Goal: Information Seeking & Learning: Compare options

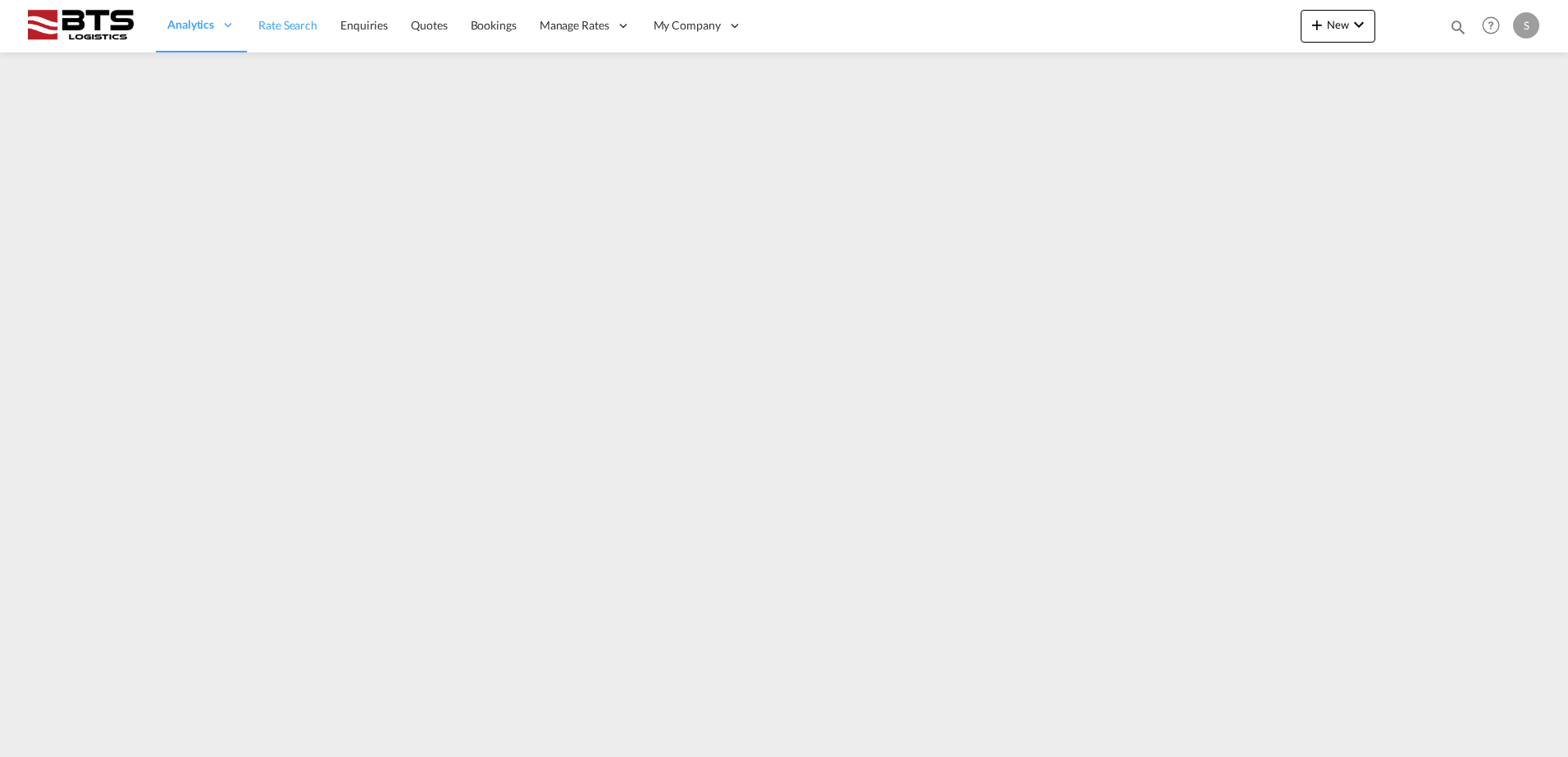
click at [283, 27] on span "Rate Search" at bounding box center [288, 25] width 59 height 14
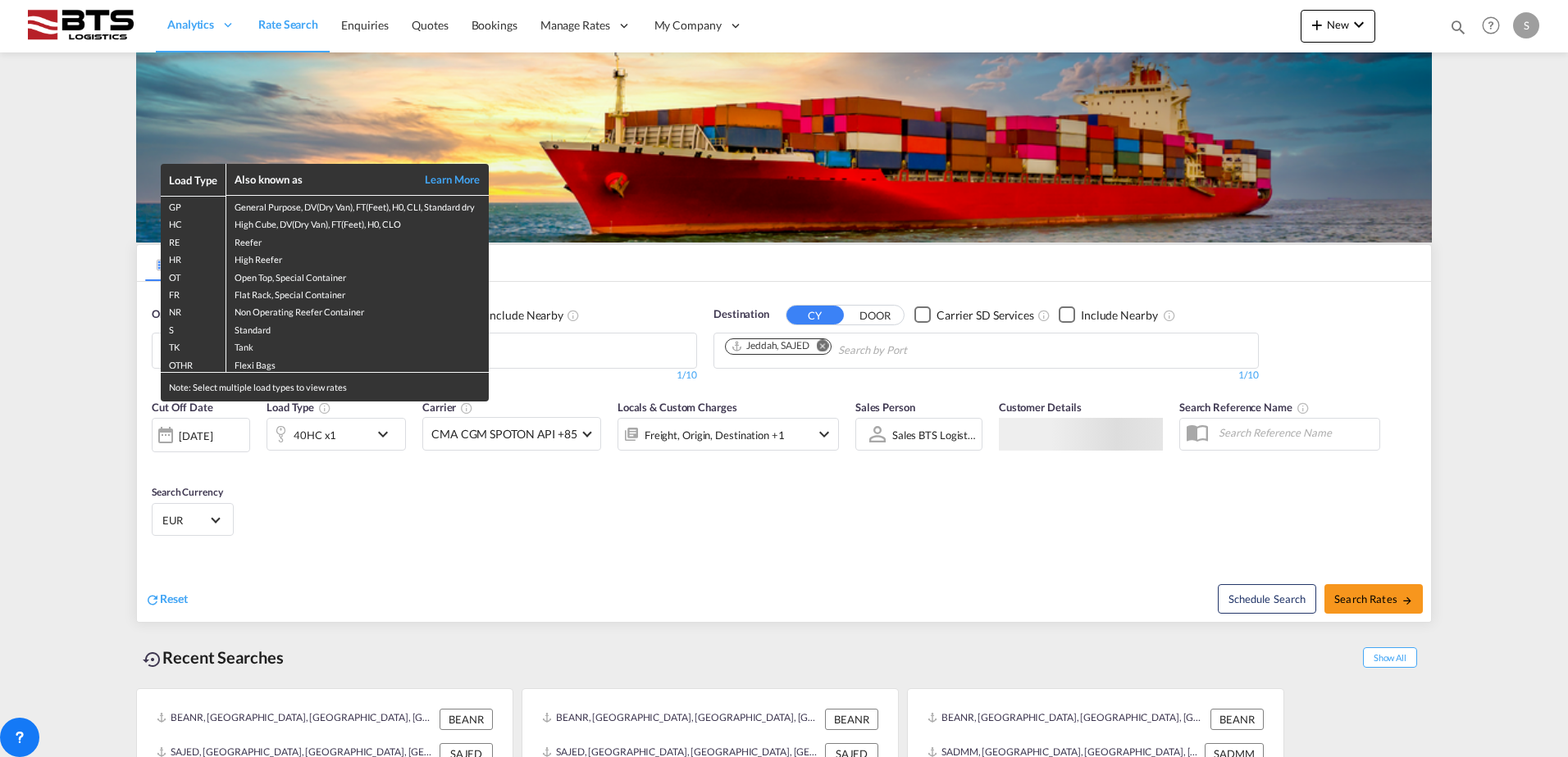
click at [46, 423] on div "Load Type Also known as Learn More GP General Purpose, DV(Dry Van), FT(Feet), H…" at bounding box center [784, 378] width 1568 height 757
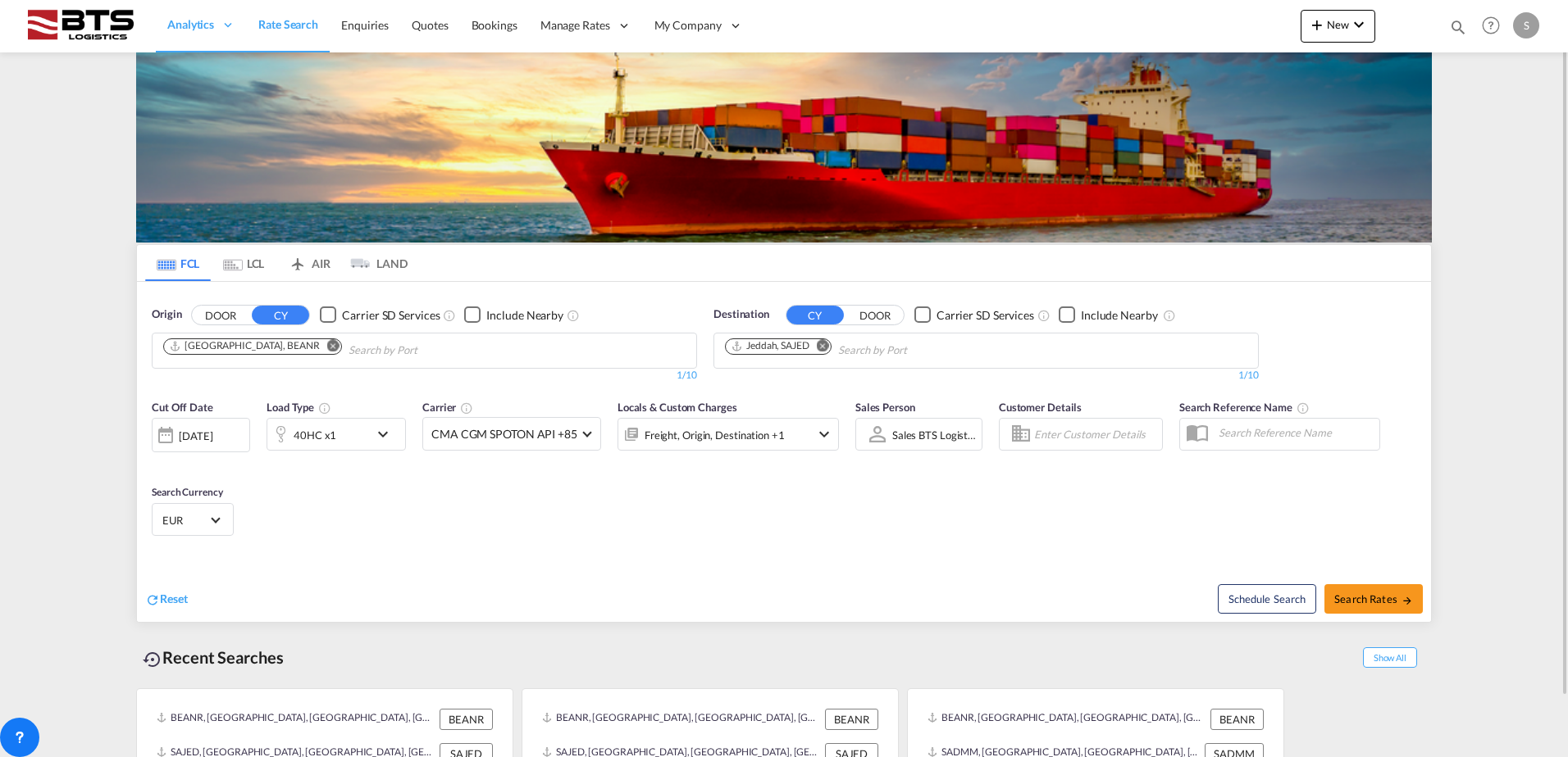
click at [327, 346] on md-icon "Remove" at bounding box center [333, 345] width 13 height 13
click at [271, 346] on input "Chips input." at bounding box center [241, 350] width 156 height 26
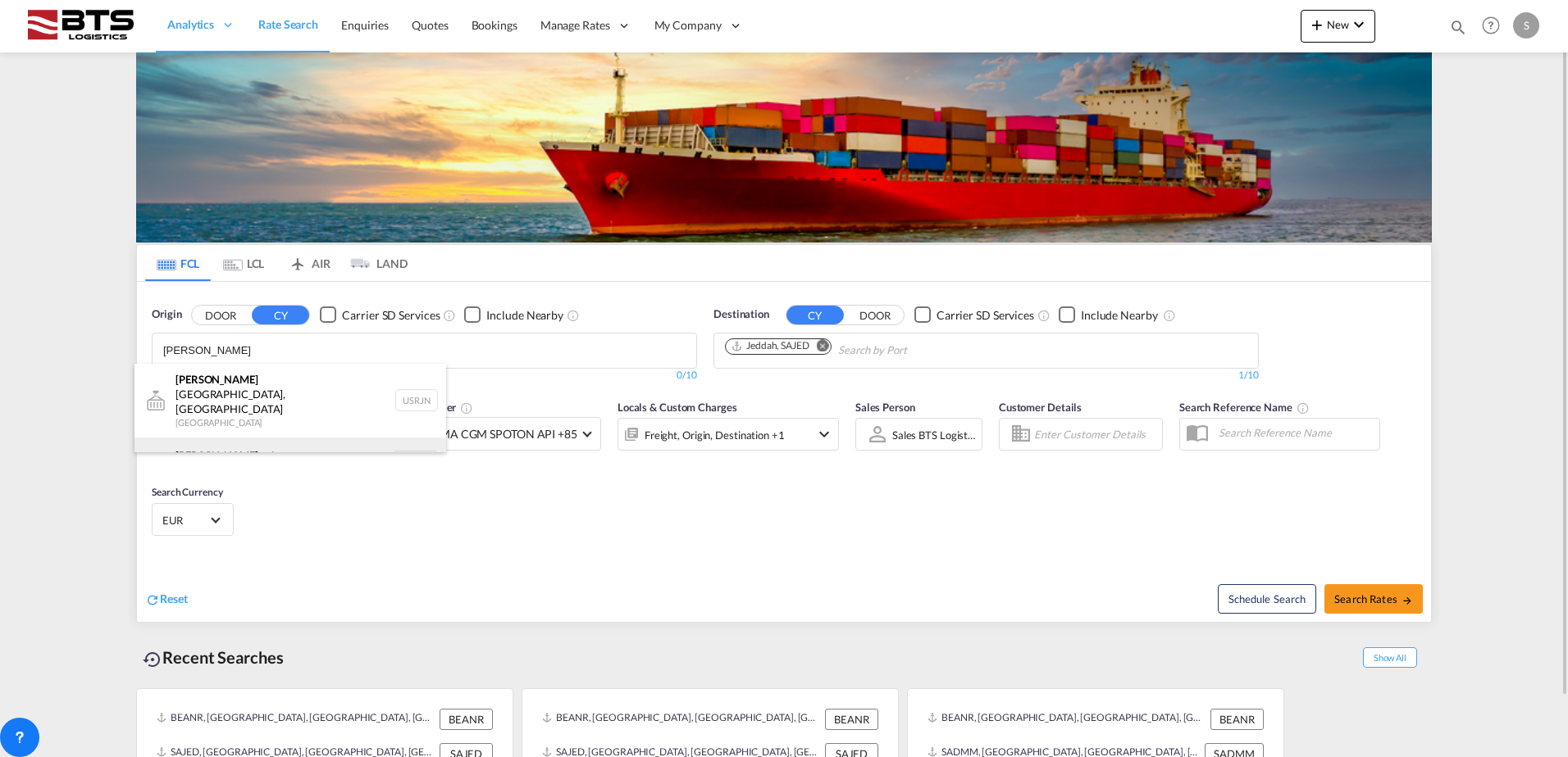
type input "rott"
click at [243, 438] on div "Rott erdam Netherlands NLRTM" at bounding box center [290, 462] width 312 height 49
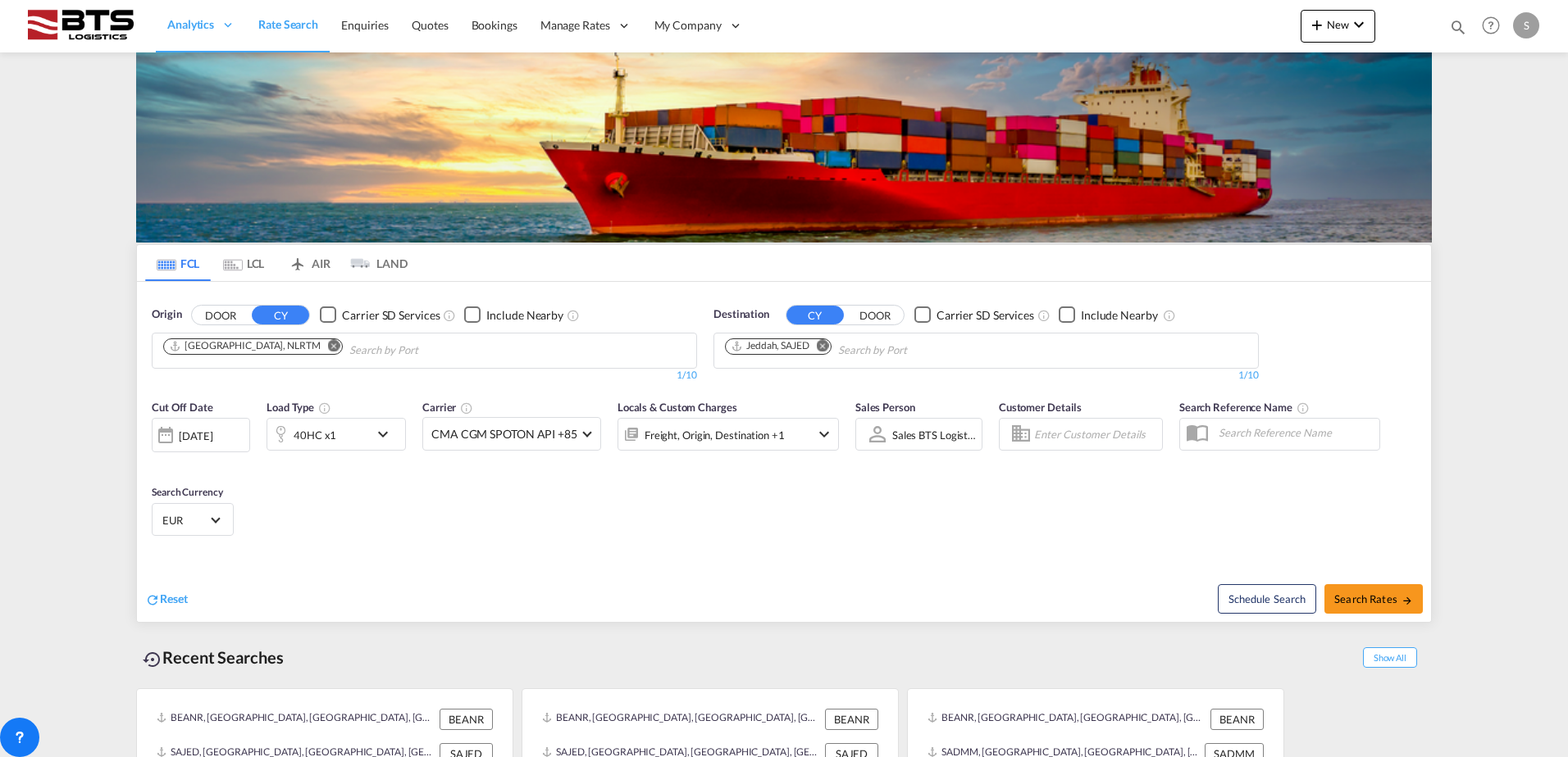
click at [825, 348] on md-icon "Remove" at bounding box center [822, 345] width 13 height 13
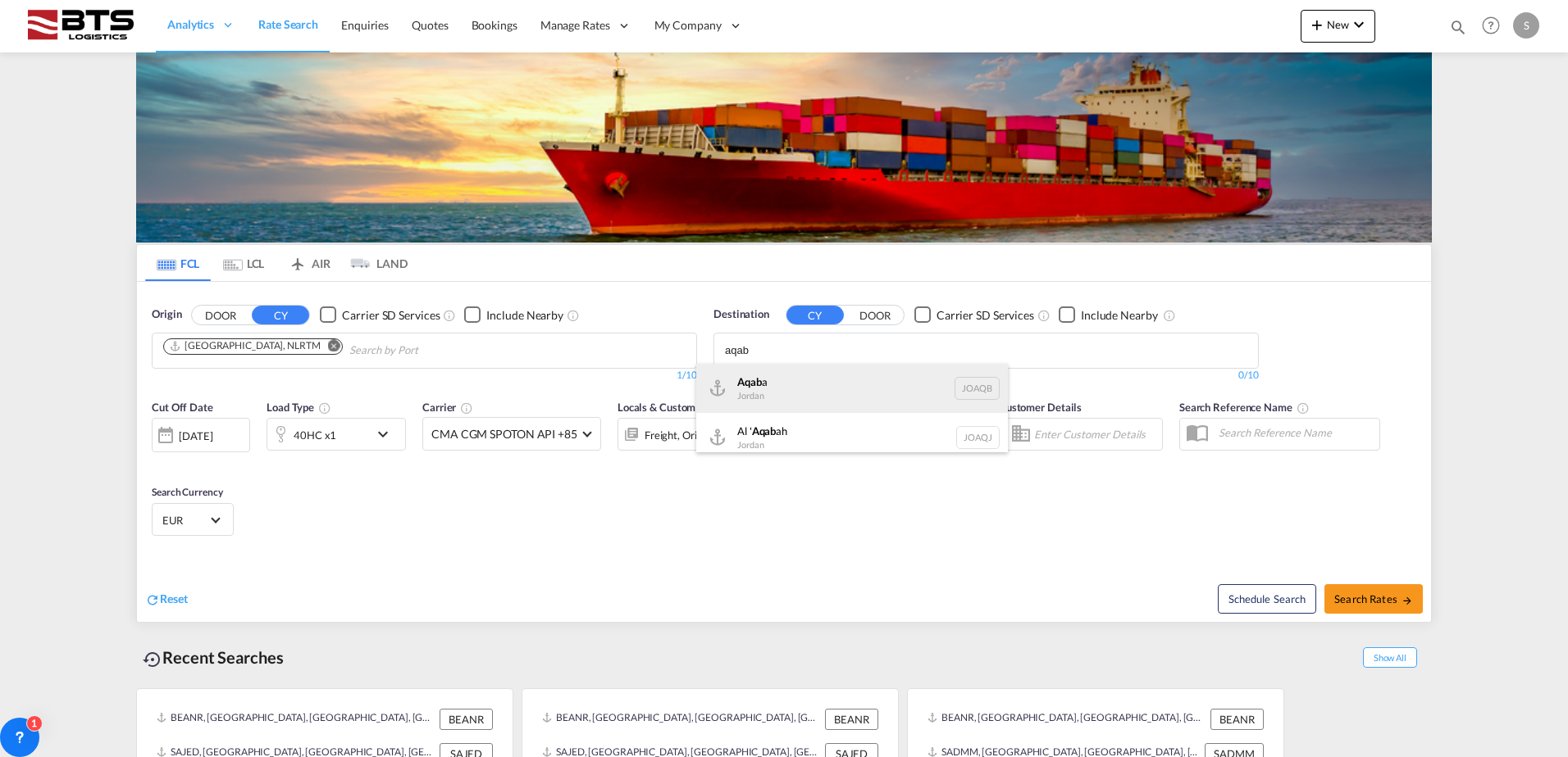
type input "aqab"
click at [831, 388] on div "Aqab a Jordan JOAQB" at bounding box center [852, 388] width 312 height 49
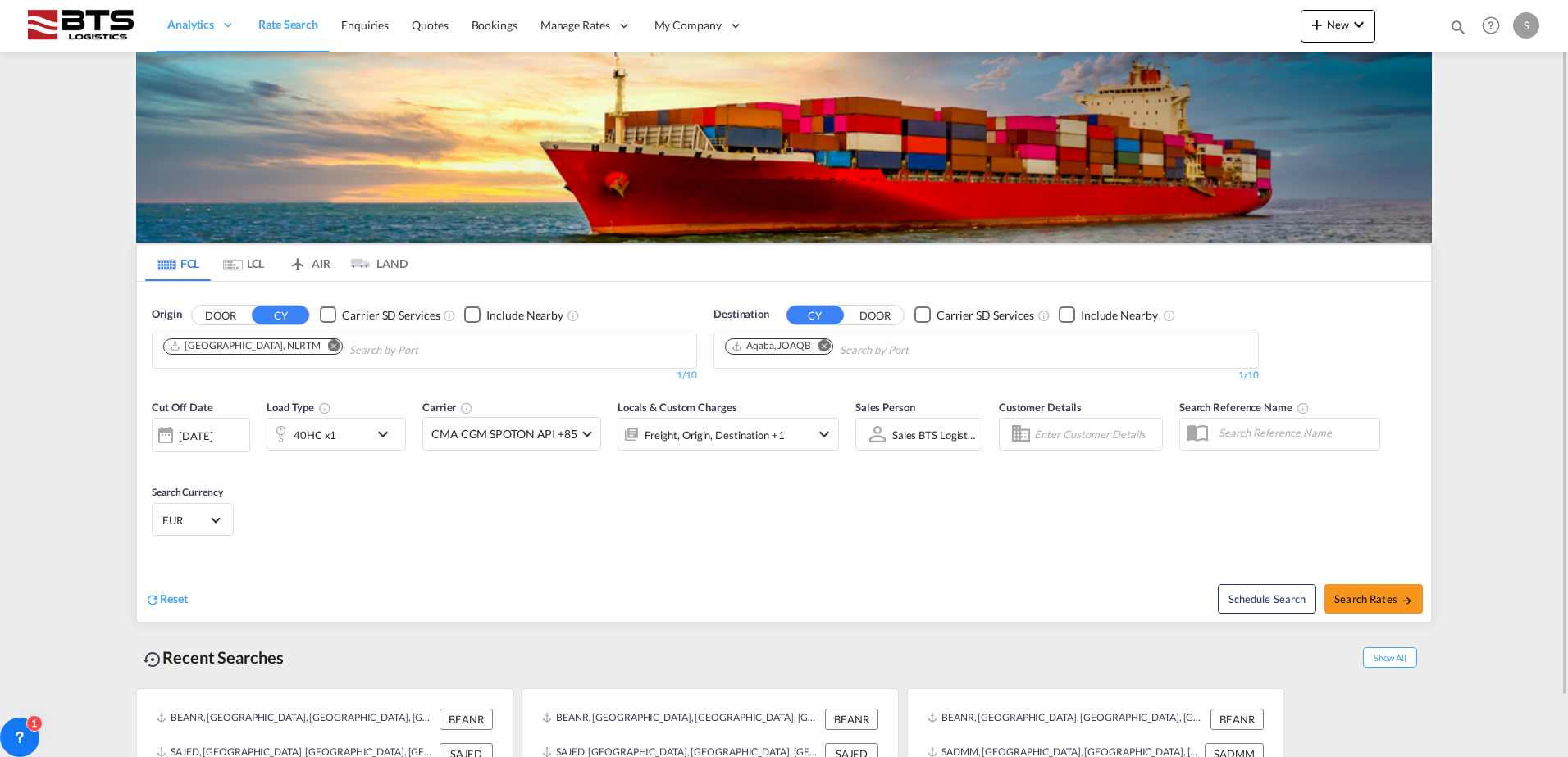
click at [392, 432] on md-icon "icon-chevron-down" at bounding box center [386, 434] width 28 height 20
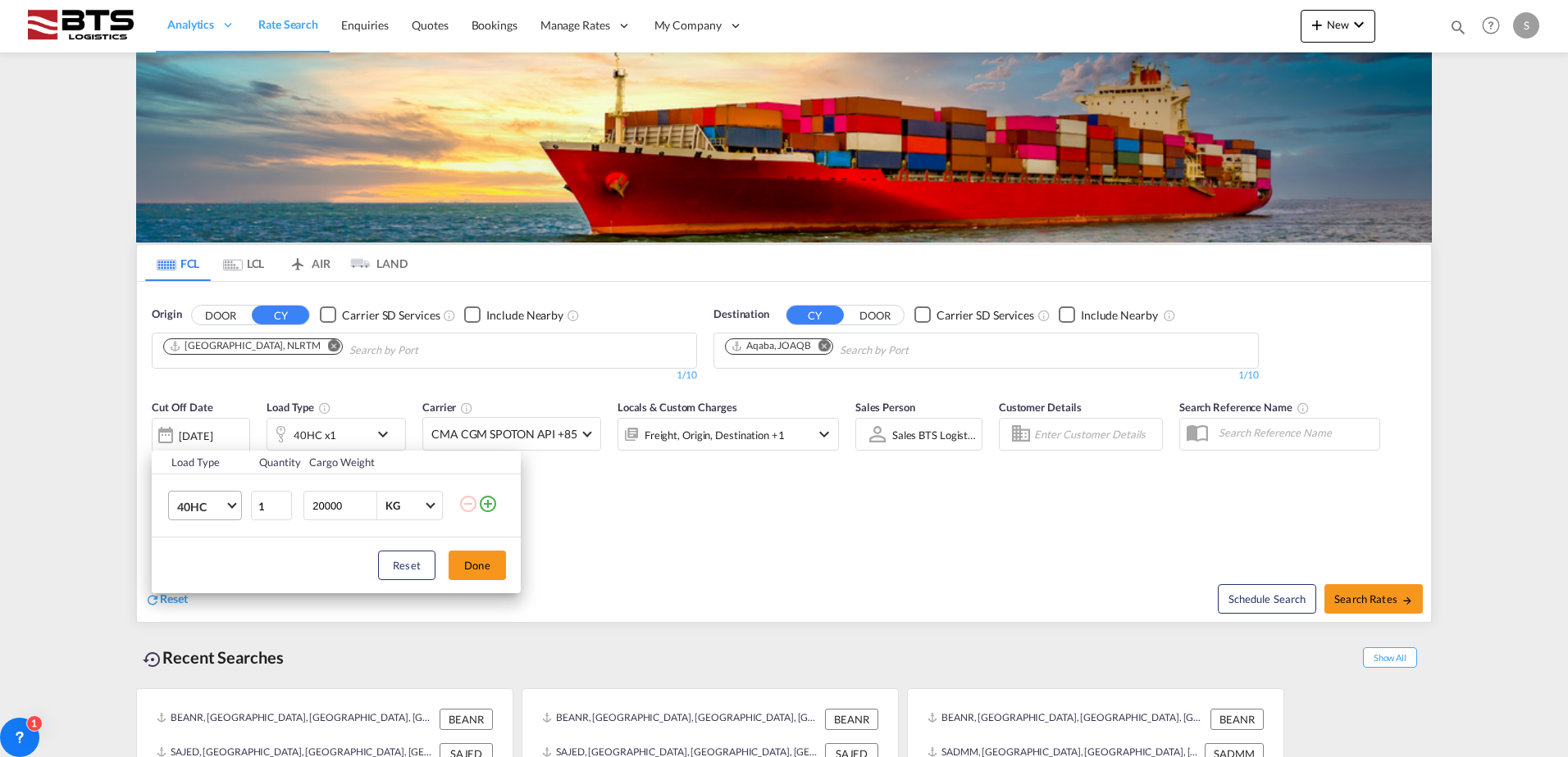
click at [235, 502] on md-select-value "40HC" at bounding box center [208, 505] width 66 height 28
click at [224, 434] on md-option "20GP" at bounding box center [220, 428] width 112 height 39
click at [480, 569] on button "Done" at bounding box center [477, 565] width 58 height 29
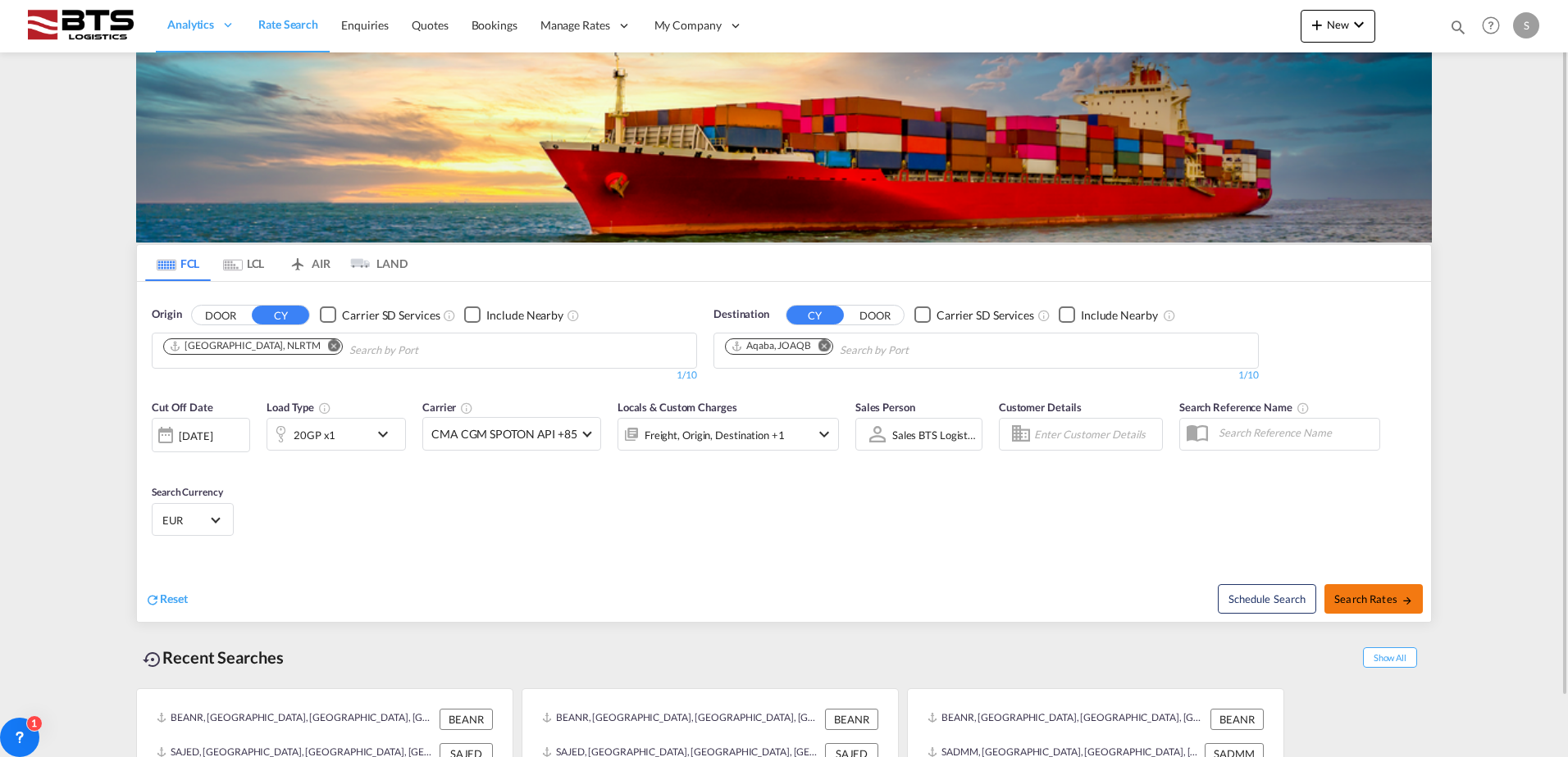
click at [1356, 599] on span "Search Rates" at bounding box center [1373, 599] width 78 height 13
type input "NLRTM to JOAQB / 9 Sep 2025"
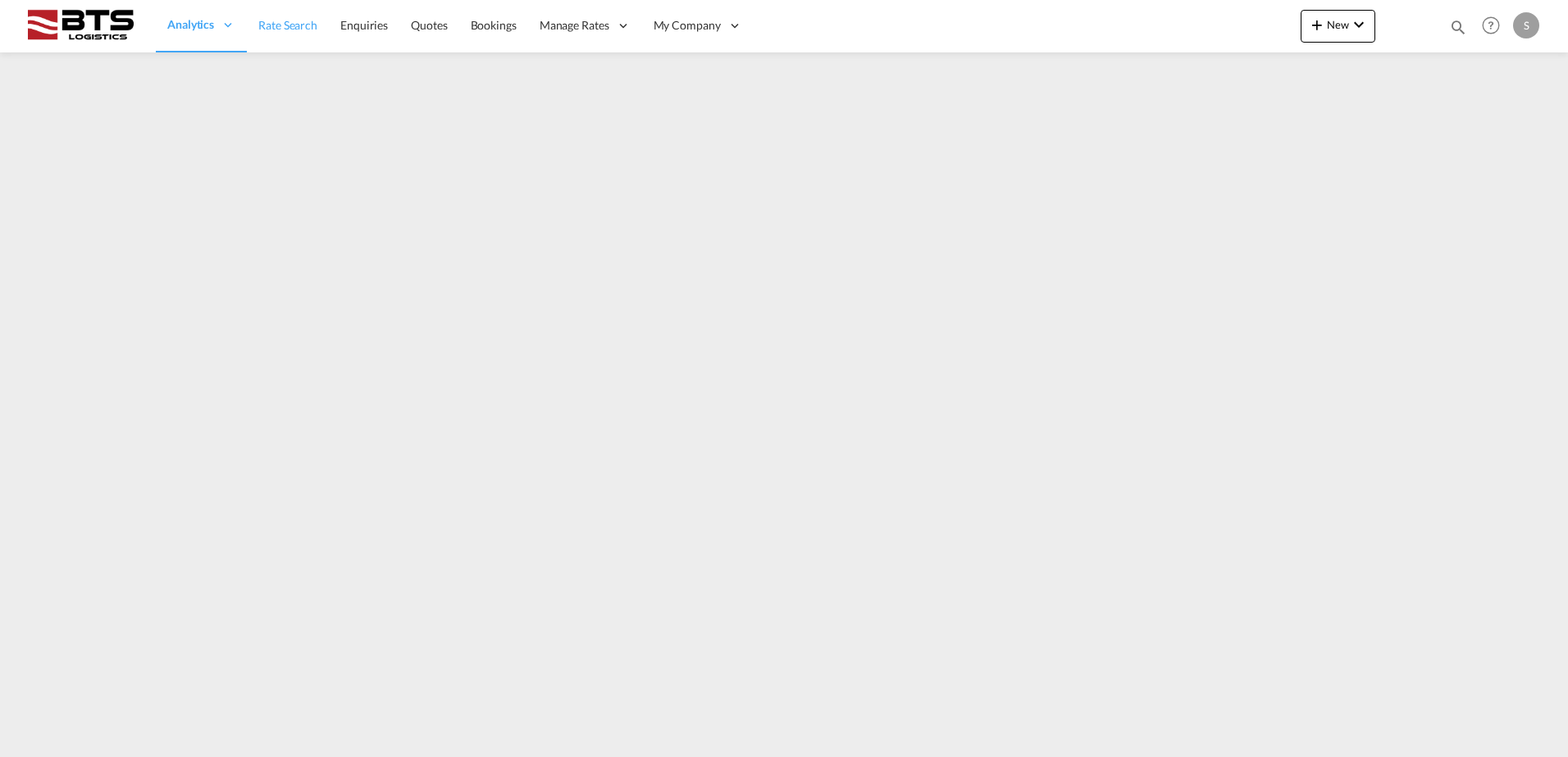
click at [304, 27] on span "Rate Search" at bounding box center [288, 25] width 59 height 14
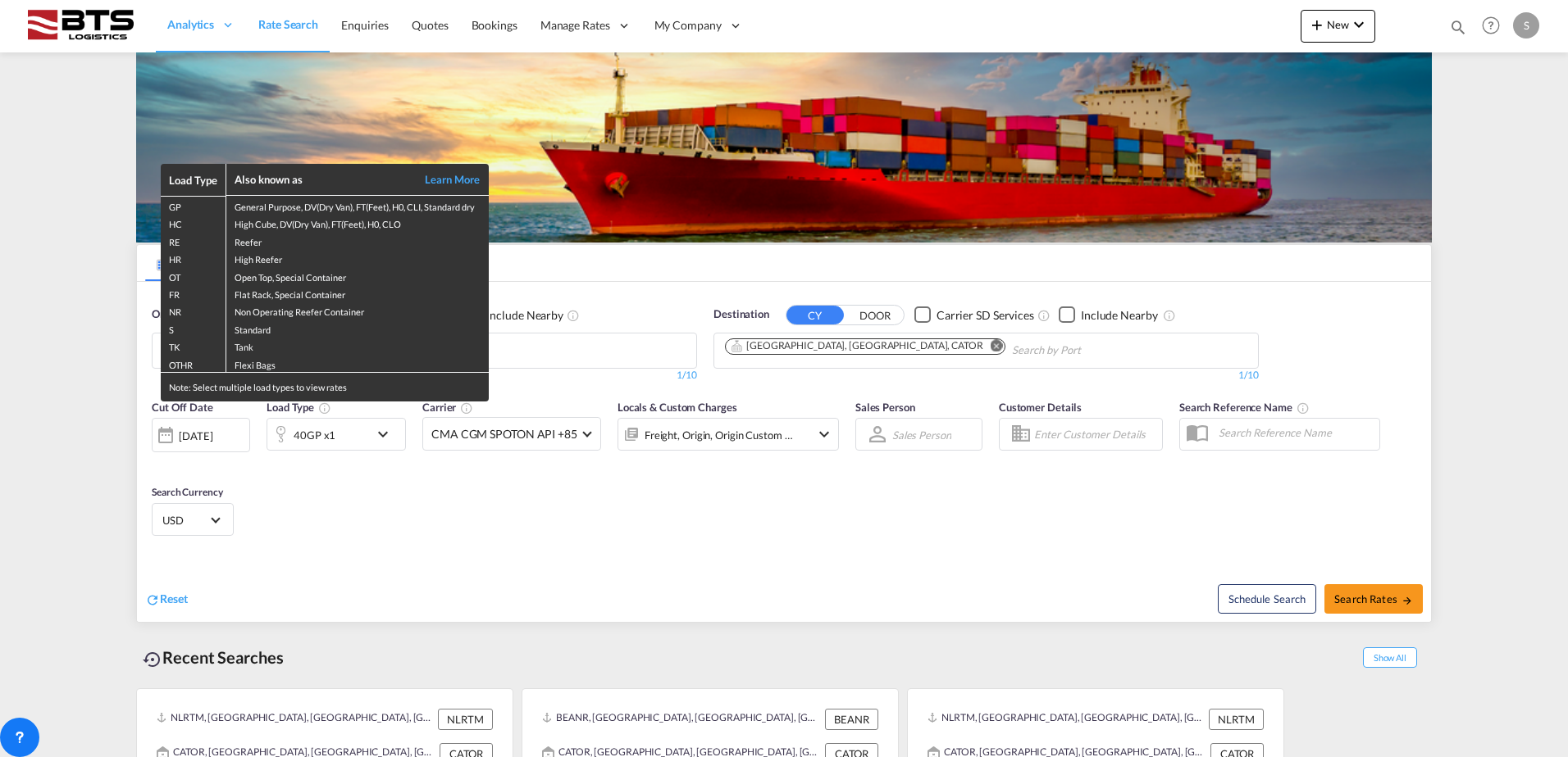
click at [36, 412] on div "Load Type Also known as Learn More GP General Purpose, DV(Dry Van), FT(Feet), H…" at bounding box center [784, 378] width 1568 height 757
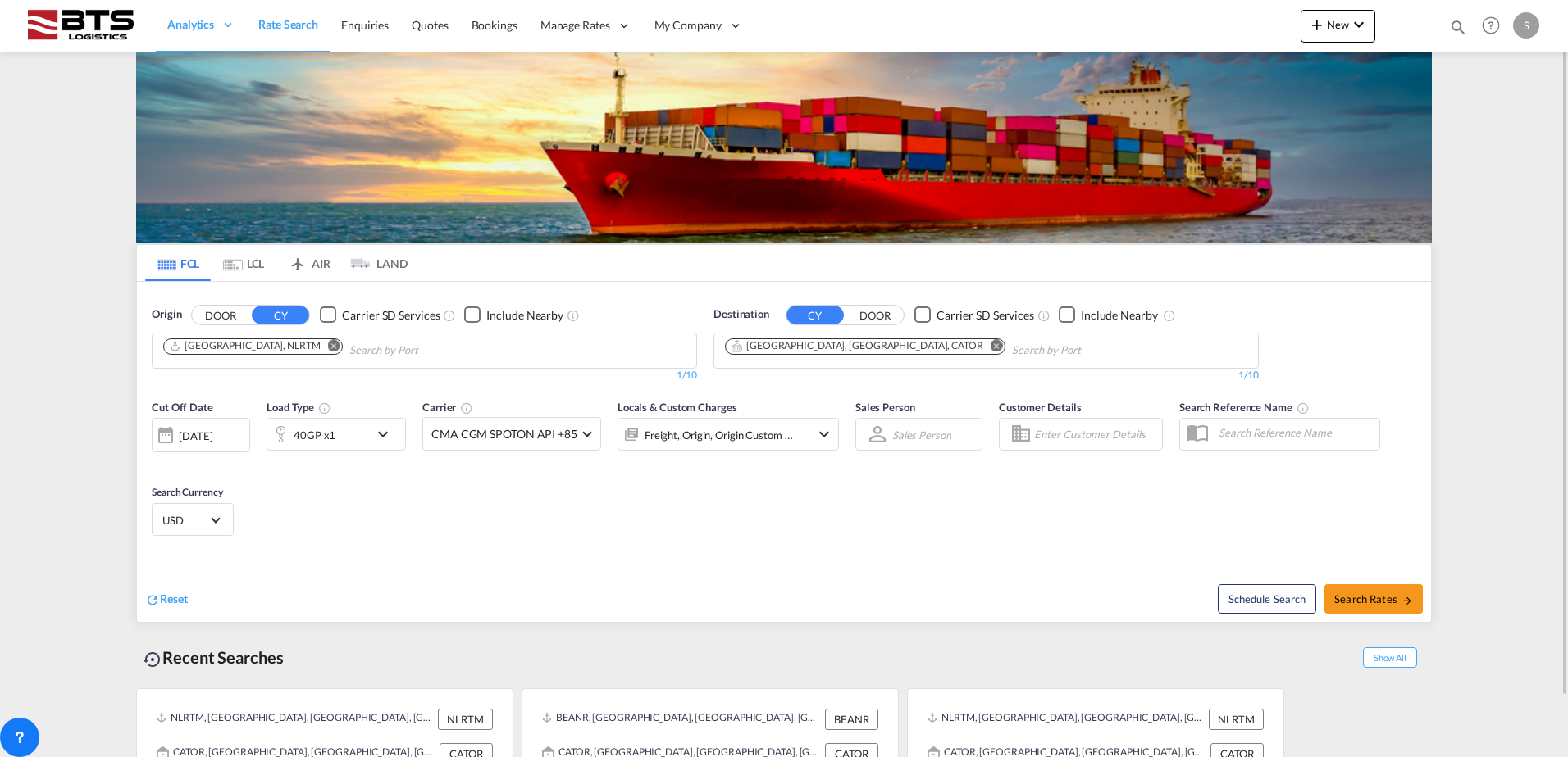
click at [991, 344] on md-icon "Remove" at bounding box center [997, 345] width 13 height 13
click at [830, 347] on input "Chips input." at bounding box center [802, 350] width 156 height 26
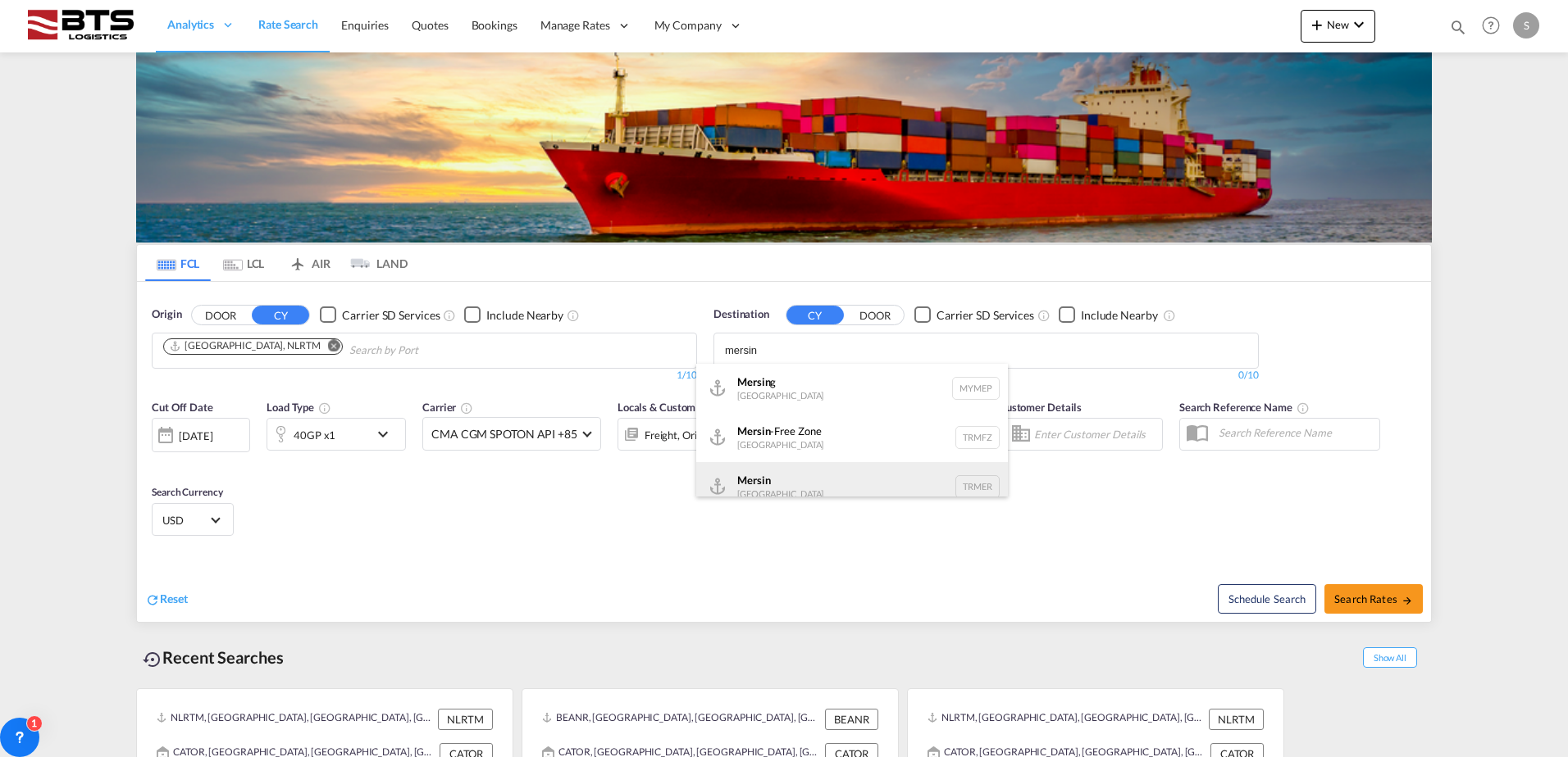
type input "mersin"
click at [801, 478] on div "Mersin [GEOGRAPHIC_DATA] TRMER" at bounding box center [852, 486] width 312 height 49
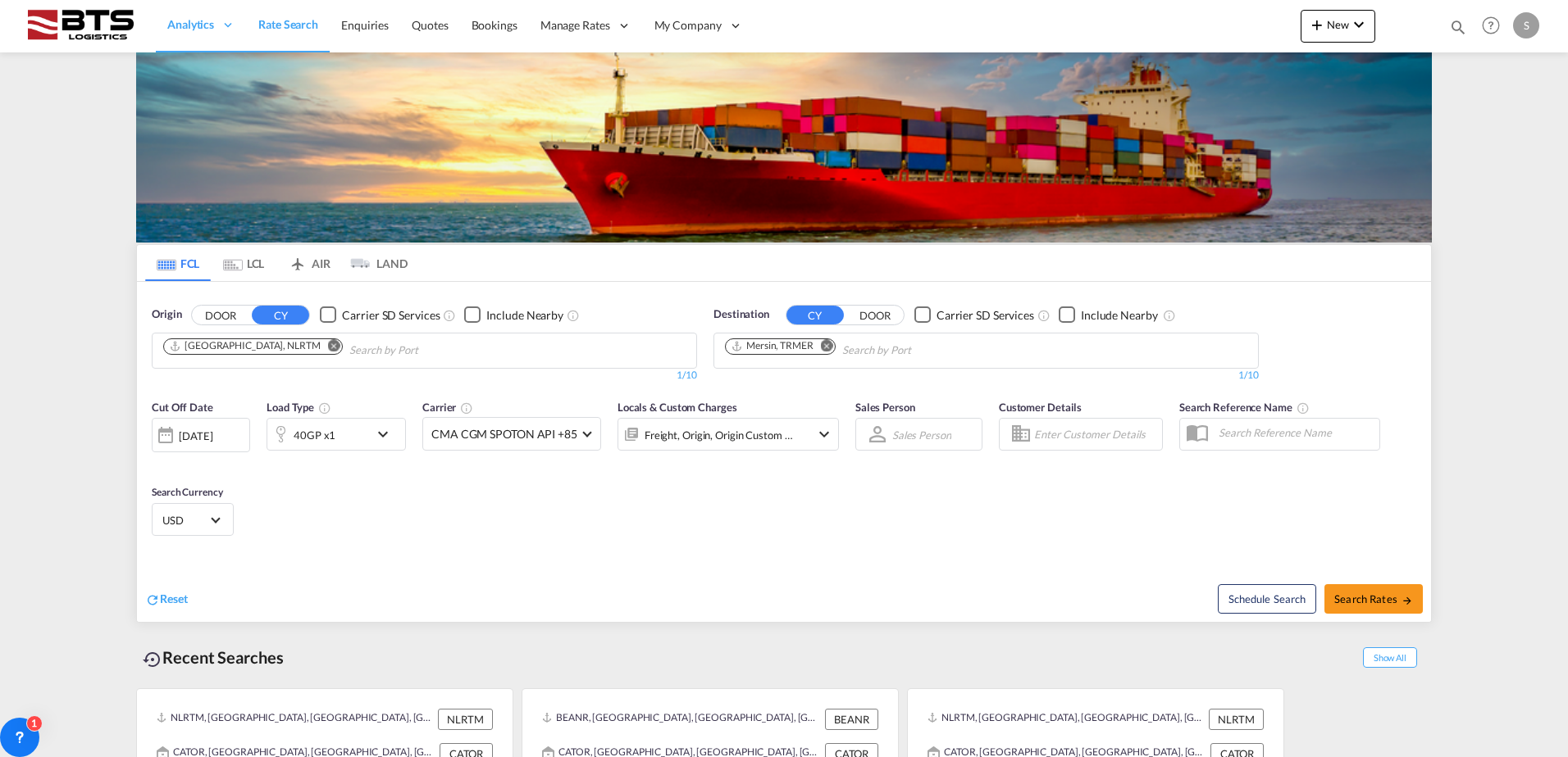
click at [384, 434] on md-icon "icon-chevron-down" at bounding box center [386, 434] width 28 height 20
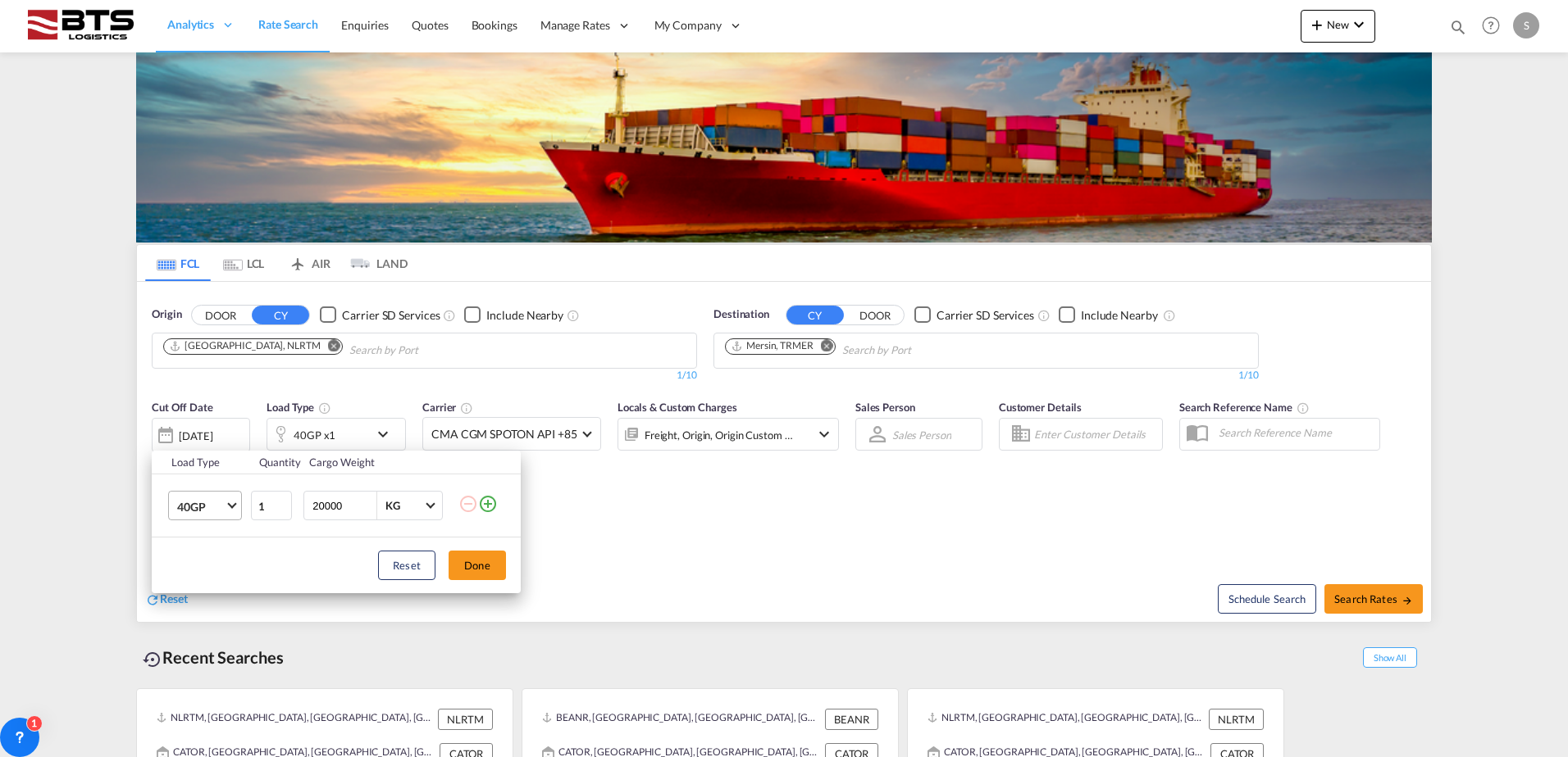
click at [200, 500] on span "40GP" at bounding box center [200, 508] width 48 height 17
click at [208, 539] on md-option "40HC" at bounding box center [220, 545] width 112 height 39
click at [470, 565] on button "Done" at bounding box center [477, 565] width 58 height 29
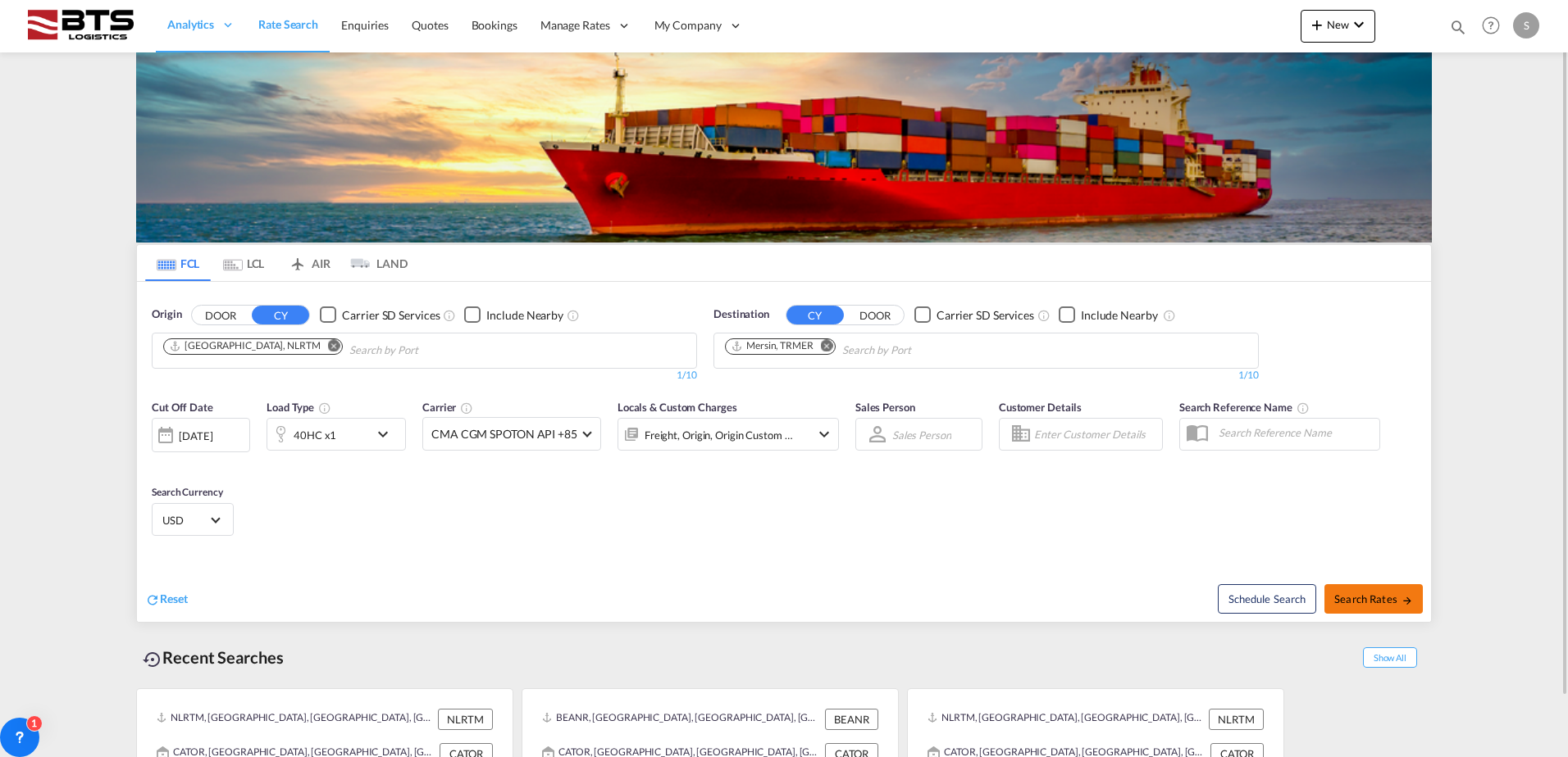
click at [1360, 599] on span "Search Rates" at bounding box center [1373, 599] width 78 height 13
type input "NLRTM to TRMER / [DATE]"
